Goal: Information Seeking & Learning: Learn about a topic

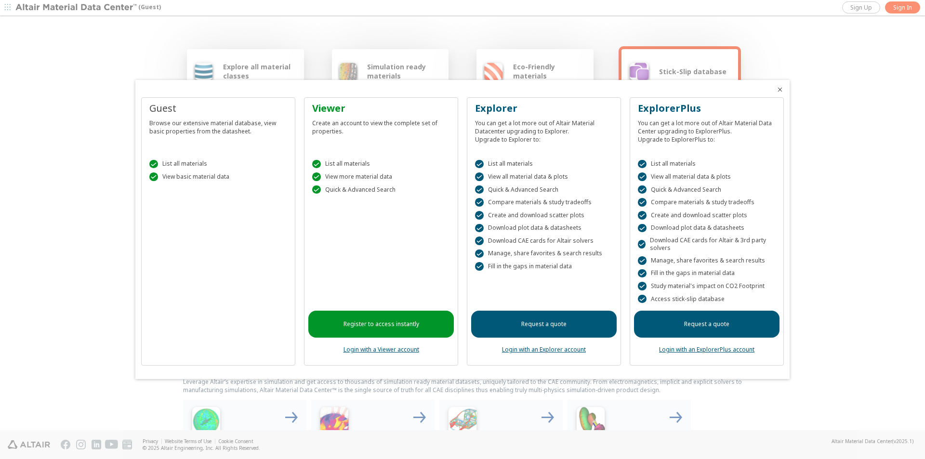
drag, startPoint x: 922, startPoint y: 134, endPoint x: 917, endPoint y: 160, distance: 26.6
click at [917, 160] on div at bounding box center [462, 229] width 925 height 459
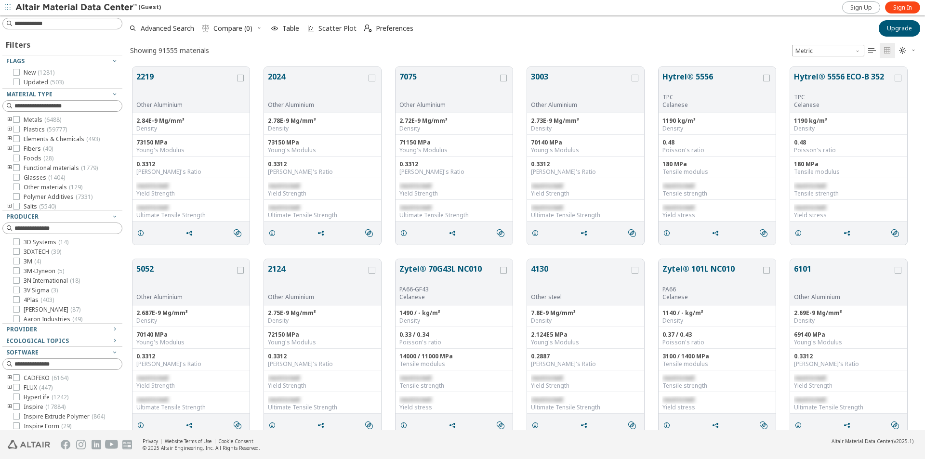
scroll to position [363, 793]
click at [551, 192] on div "Yield Strength" at bounding box center [585, 194] width 109 height 8
click at [547, 203] on div "restricted Ultimate Tensile Strength" at bounding box center [585, 211] width 117 height 22
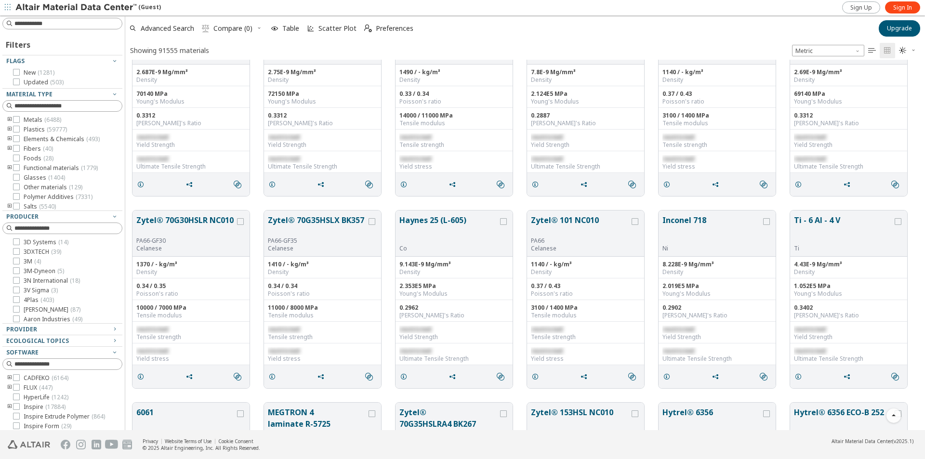
scroll to position [0, 0]
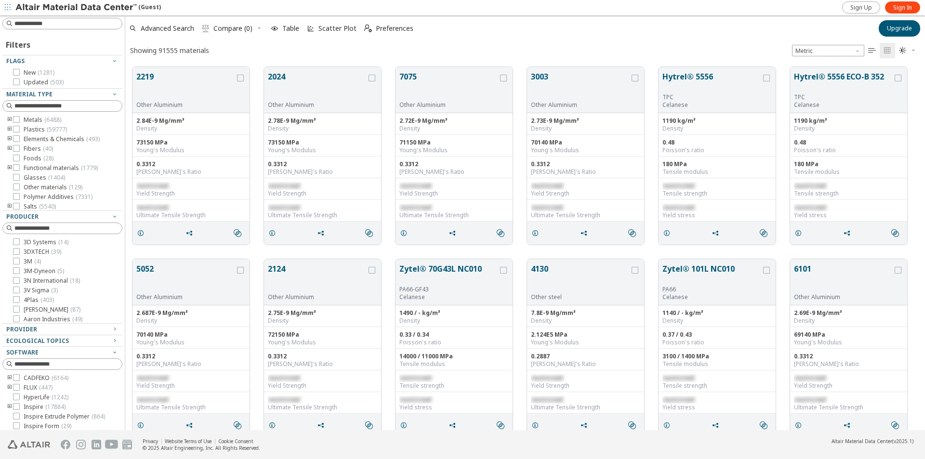
click at [259, 27] on span " Compare (0)" at bounding box center [232, 28] width 69 height 21
click at [347, 28] on span "Scatter Plot" at bounding box center [338, 28] width 38 height 7
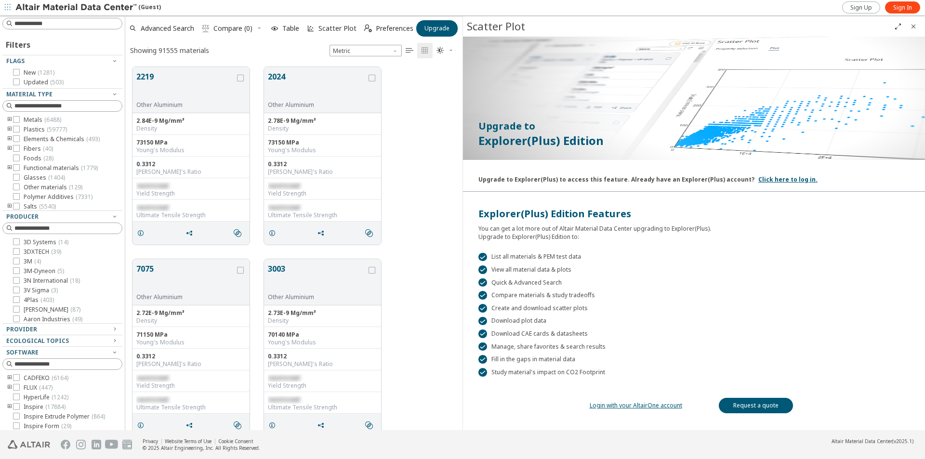
click at [913, 27] on icon "Close" at bounding box center [914, 27] width 8 height 8
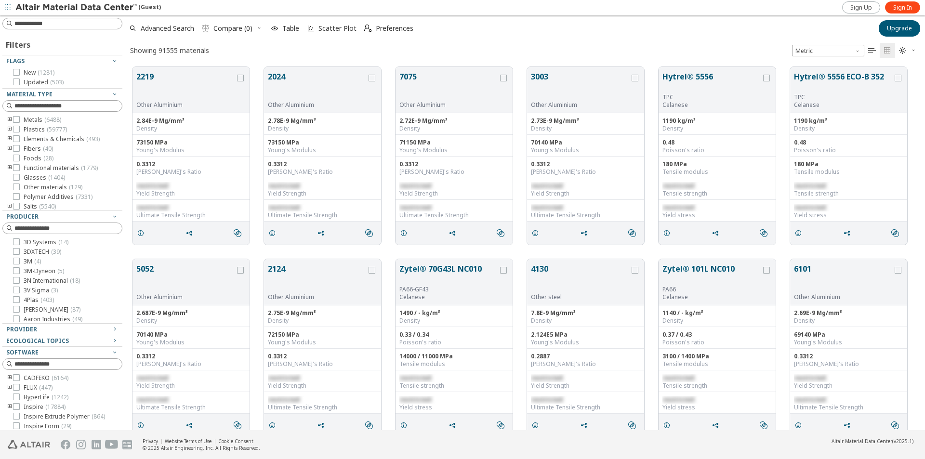
scroll to position [363, 793]
click at [420, 90] on button "7075" at bounding box center [449, 86] width 99 height 30
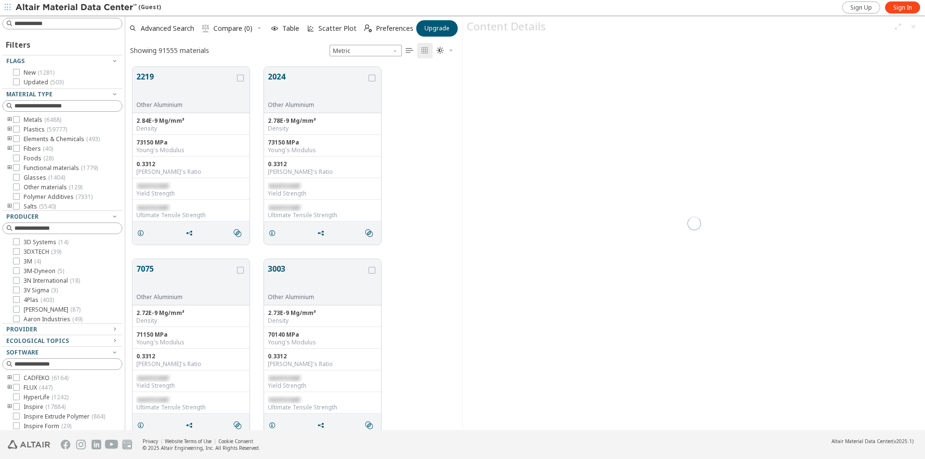
scroll to position [363, 330]
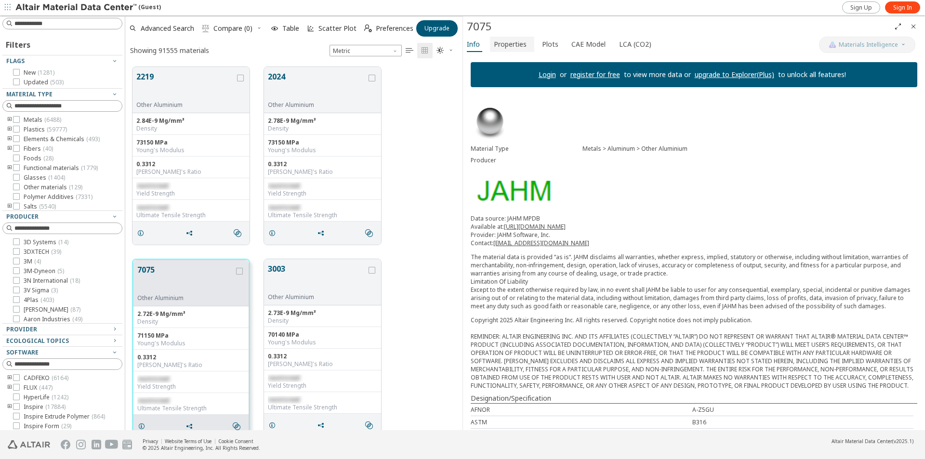
click at [522, 37] on span "Properties" at bounding box center [510, 44] width 33 height 15
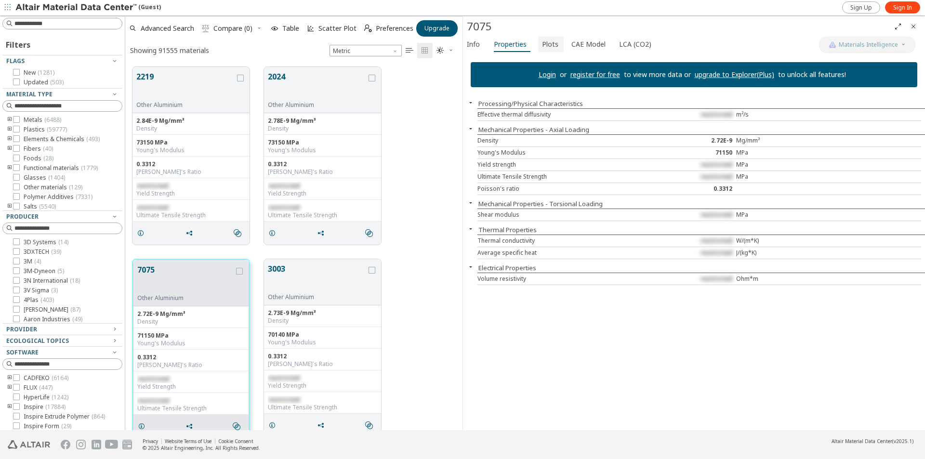
click at [548, 43] on span "Plots" at bounding box center [550, 44] width 16 height 15
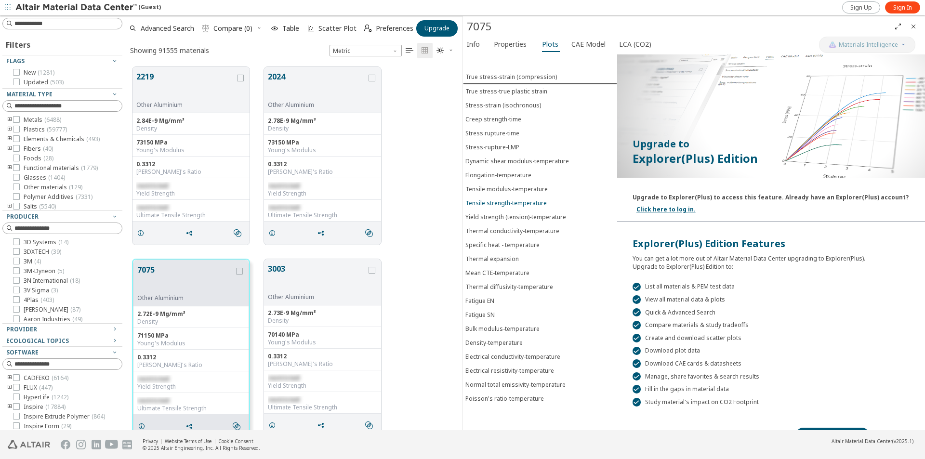
click at [526, 202] on div "Tensile strength-temperature" at bounding box center [506, 203] width 81 height 8
click at [577, 47] on span "CAE Model" at bounding box center [589, 44] width 34 height 15
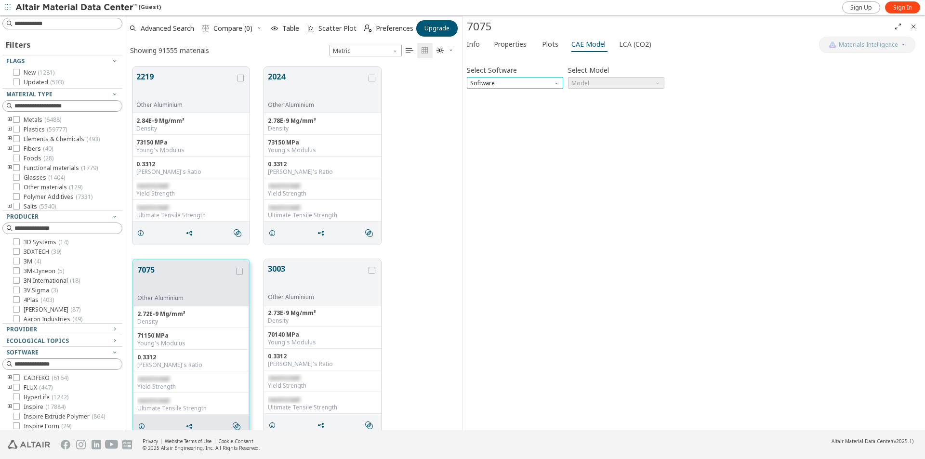
click at [550, 82] on span "Software" at bounding box center [515, 83] width 96 height 12
click at [493, 109] on span "OptiStruct" at bounding box center [485, 107] width 28 height 8
click at [611, 86] on span "Model" at bounding box center [616, 83] width 96 height 12
click at [590, 97] on span "Mat1" at bounding box center [616, 95] width 89 height 7
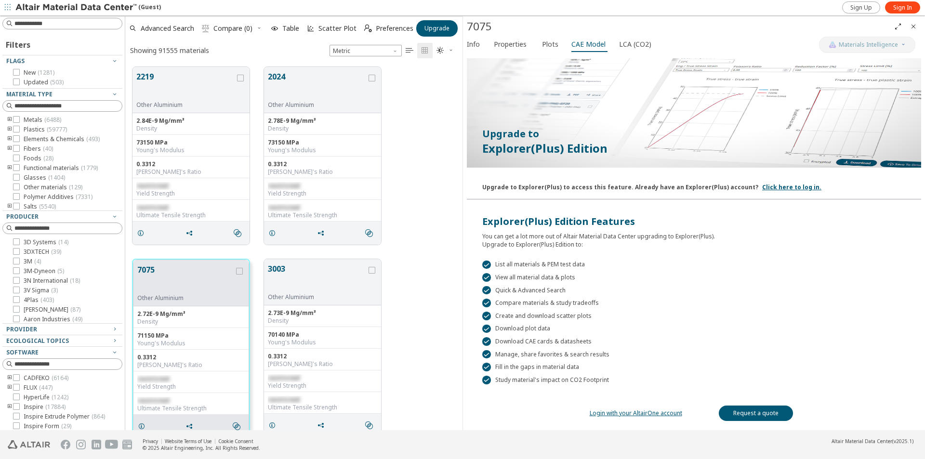
scroll to position [50, 0]
click at [746, 408] on link "Request a quote" at bounding box center [756, 412] width 74 height 15
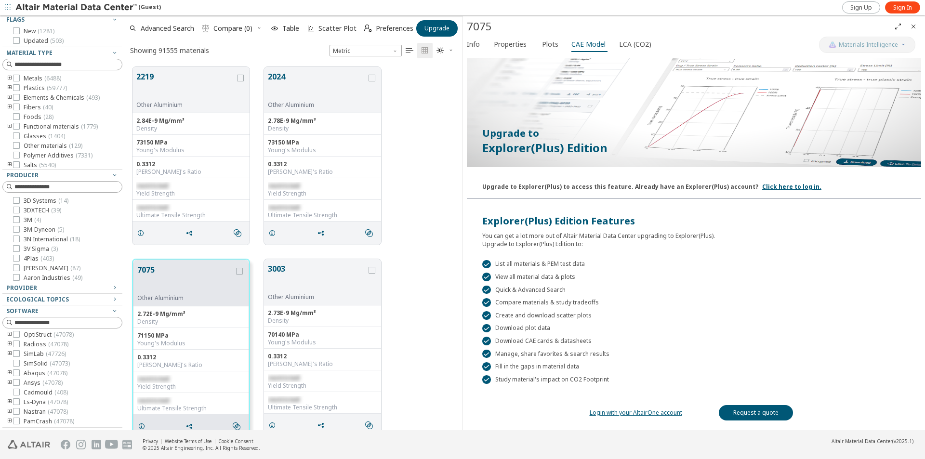
scroll to position [0, 0]
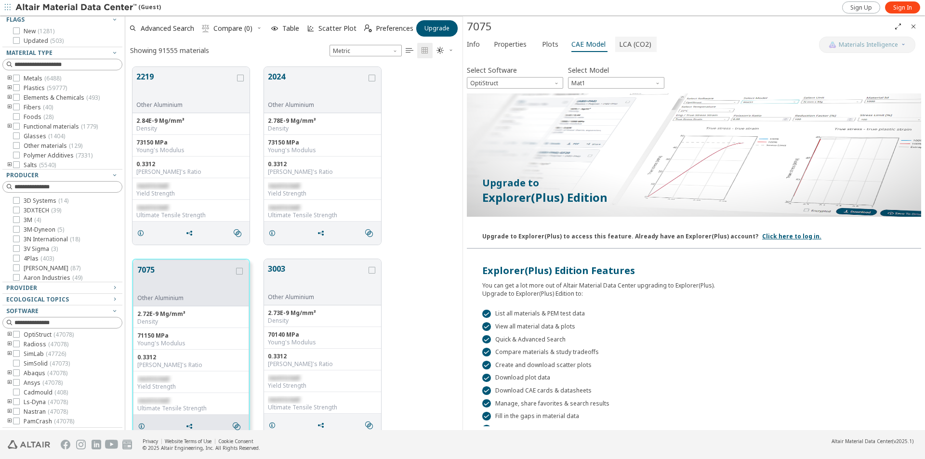
click at [628, 43] on span "LCA (CO2)" at bounding box center [635, 44] width 32 height 15
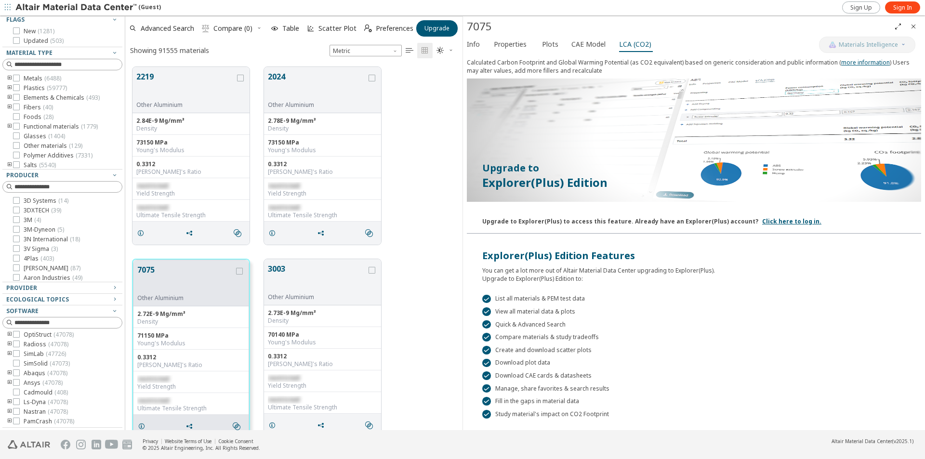
click at [913, 27] on icon "Close" at bounding box center [914, 27] width 8 height 8
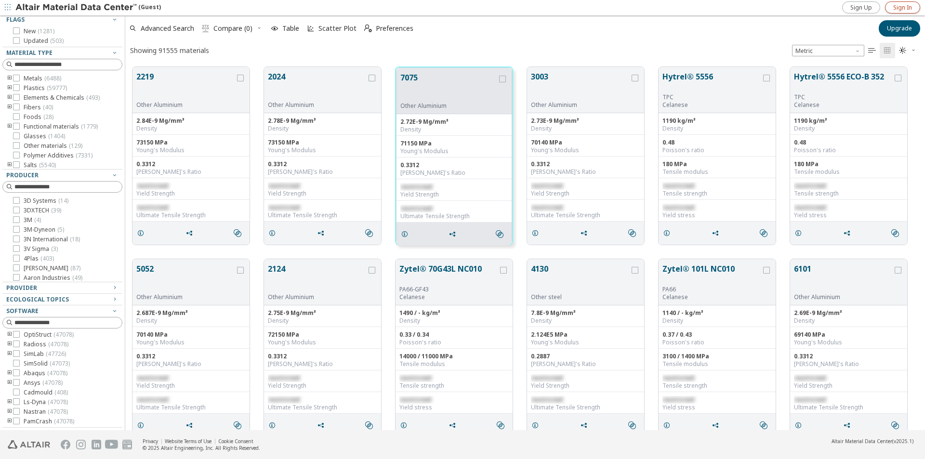
click at [900, 6] on span "Sign In" at bounding box center [903, 8] width 19 height 8
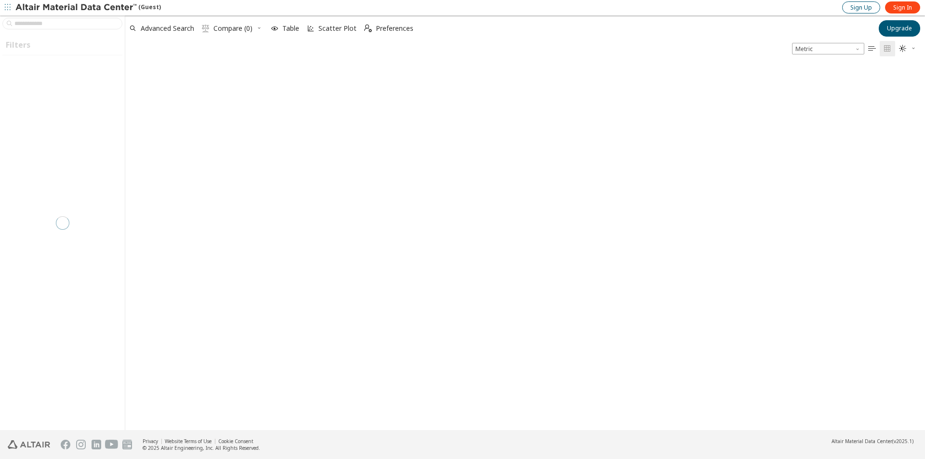
click at [866, 6] on span "Sign Up" at bounding box center [862, 8] width 22 height 8
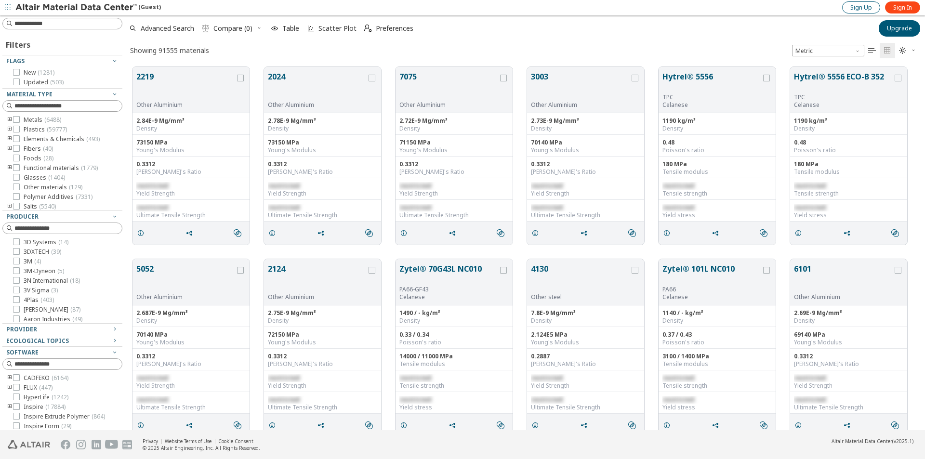
scroll to position [8, 8]
click at [458, 34] on div "Advanced Search  Compare (0) Table Scatter Plot  Preferences" at bounding box center [499, 28] width 748 height 21
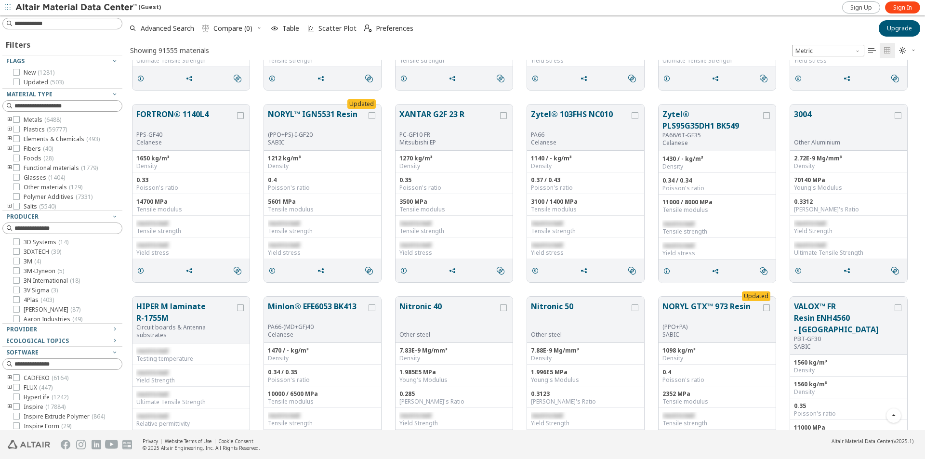
scroll to position [4438, 0]
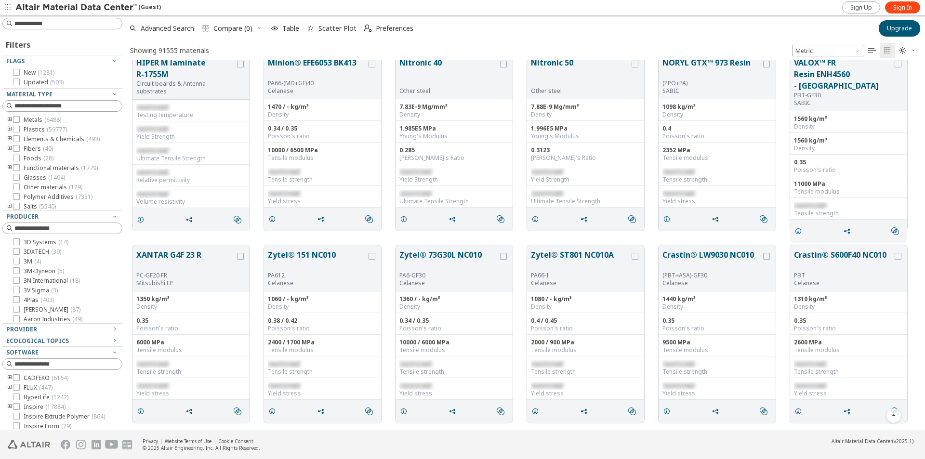
click at [8, 119] on icon "toogle group" at bounding box center [9, 120] width 7 height 8
